Goal: Navigation & Orientation: Find specific page/section

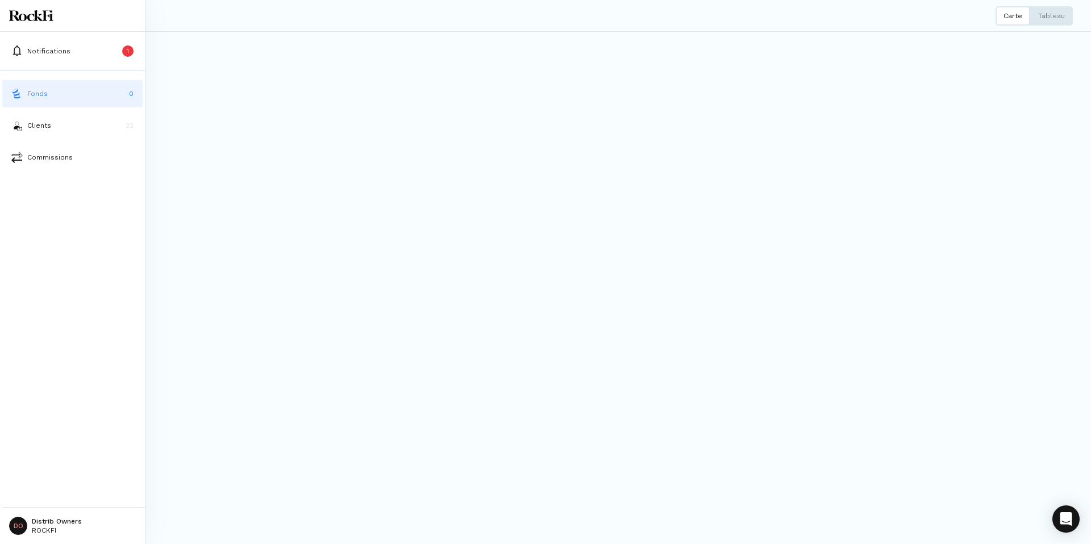
click at [35, 98] on p "Fonds" at bounding box center [37, 94] width 20 height 10
click at [325, 248] on div "Fonds Carte Tableau Sélectionnez les fonds que vous souhaitez comparer Annuler …" at bounding box center [563, 272] width 1054 height 544
click at [26, 124] on button "Clients 22" at bounding box center [72, 125] width 140 height 27
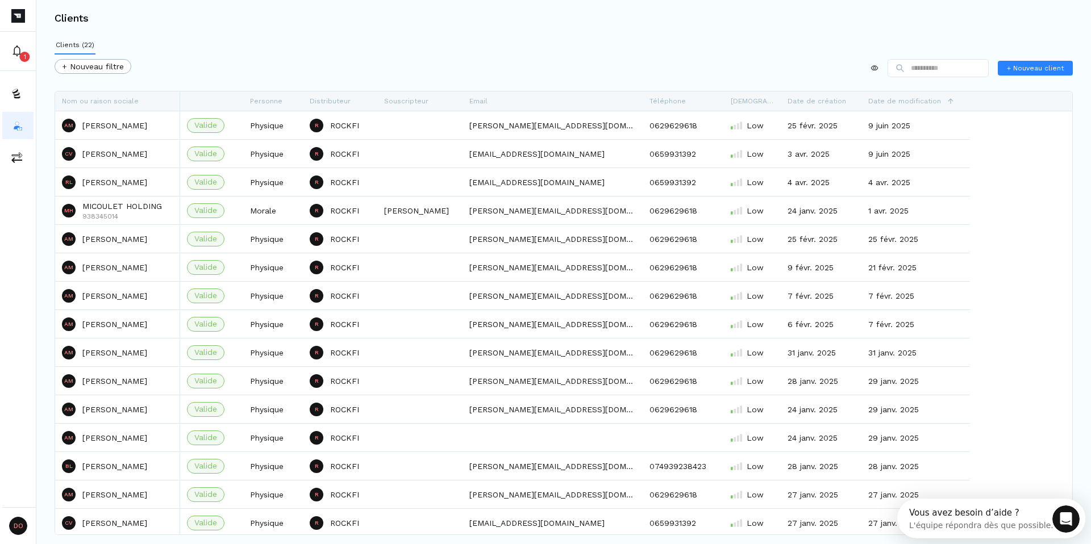
click at [257, 35] on div "Clients" at bounding box center [563, 18] width 1054 height 36
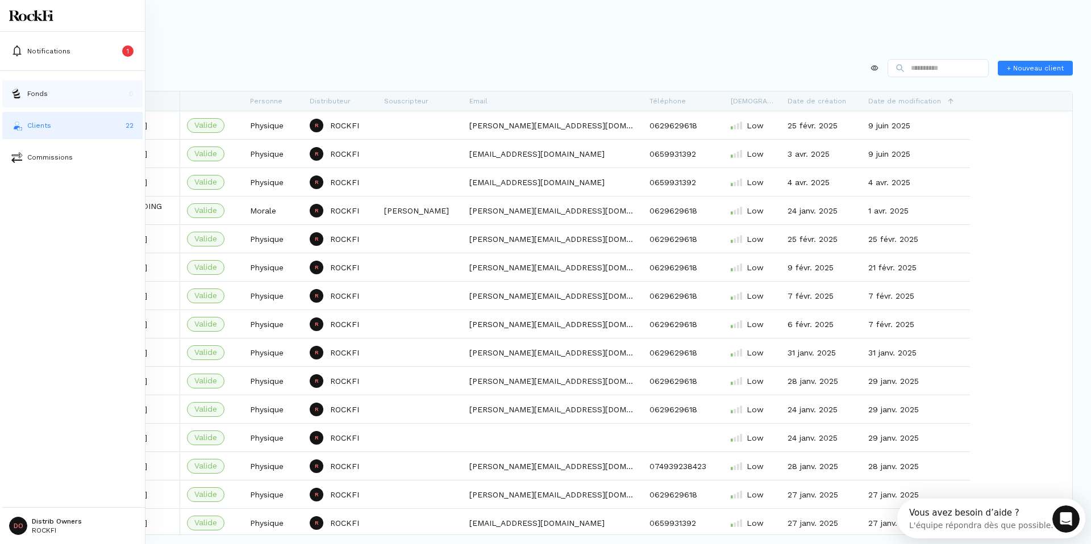
click at [22, 93] on img at bounding box center [16, 93] width 11 height 11
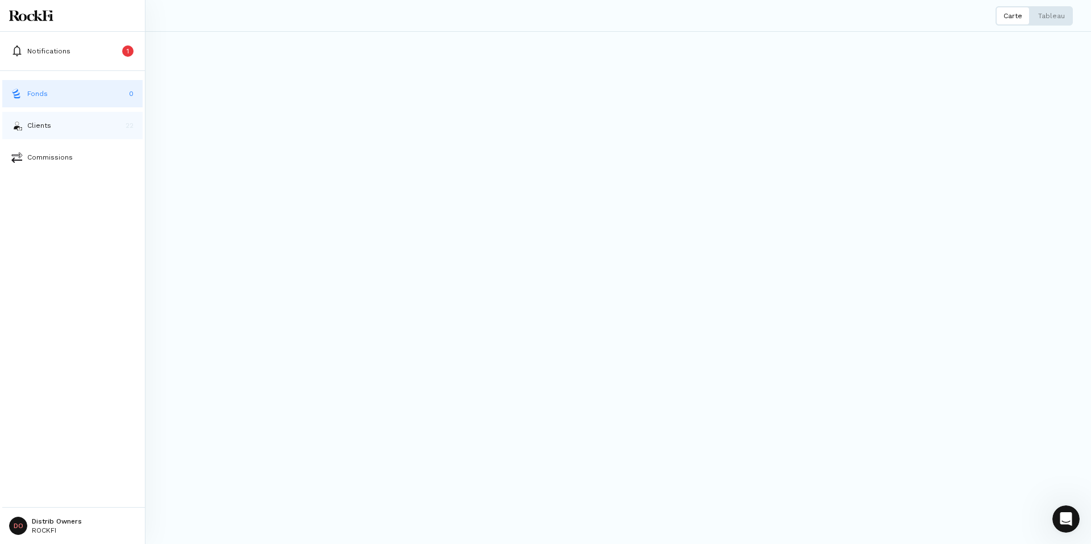
click at [35, 128] on p "Clients" at bounding box center [39, 125] width 24 height 10
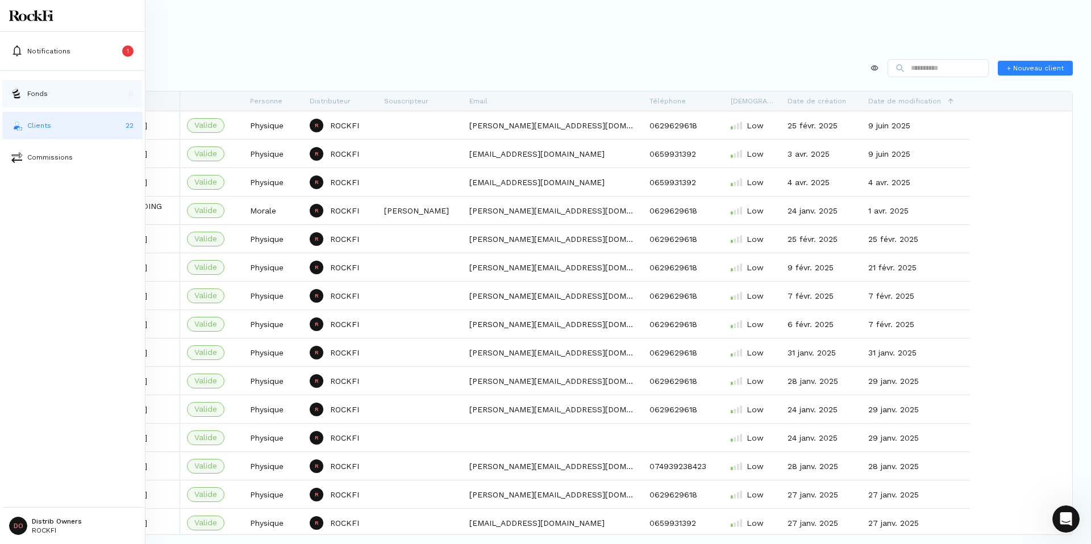
click at [43, 95] on p "Fonds" at bounding box center [37, 94] width 20 height 10
